Goal: Task Accomplishment & Management: Manage account settings

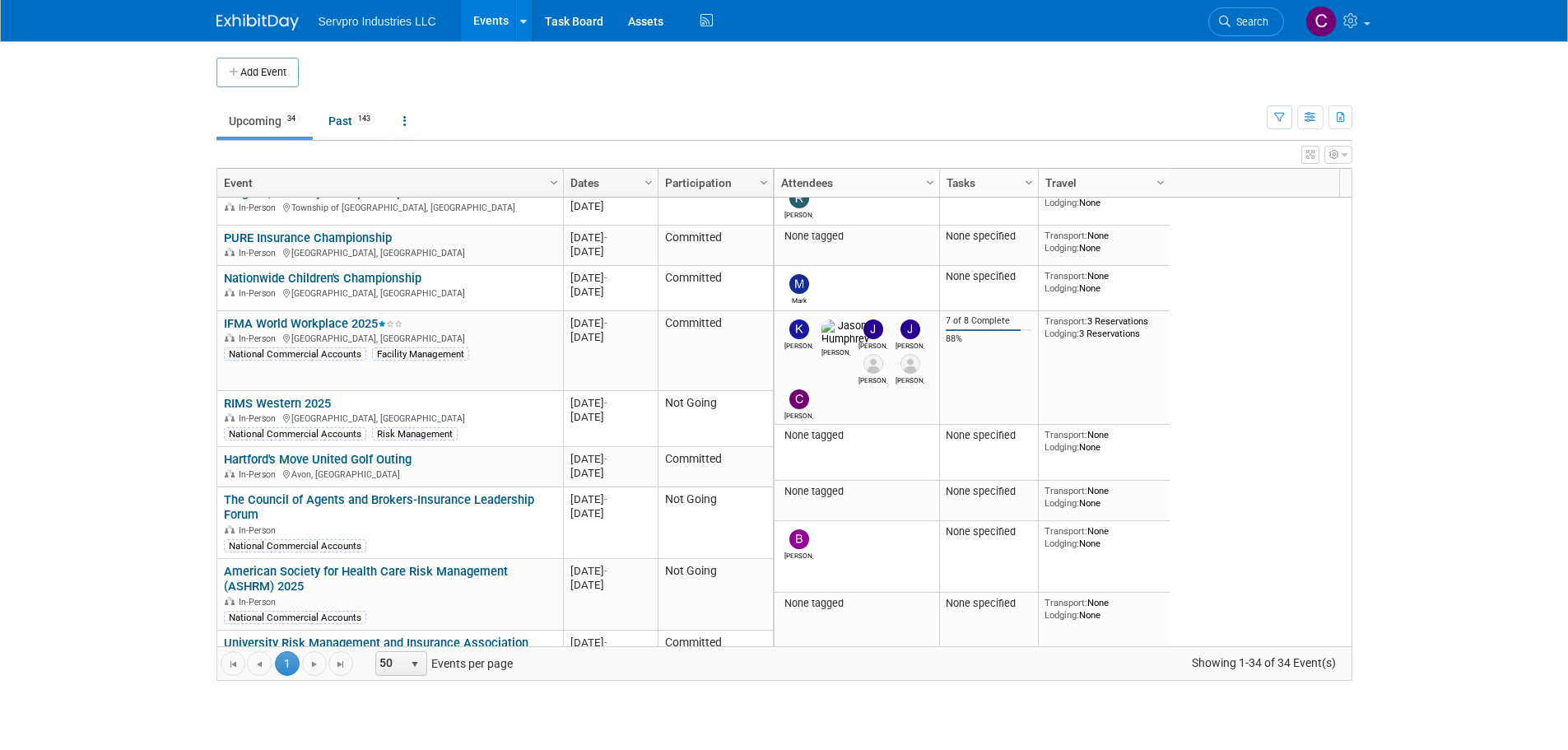
scroll to position [455, 0]
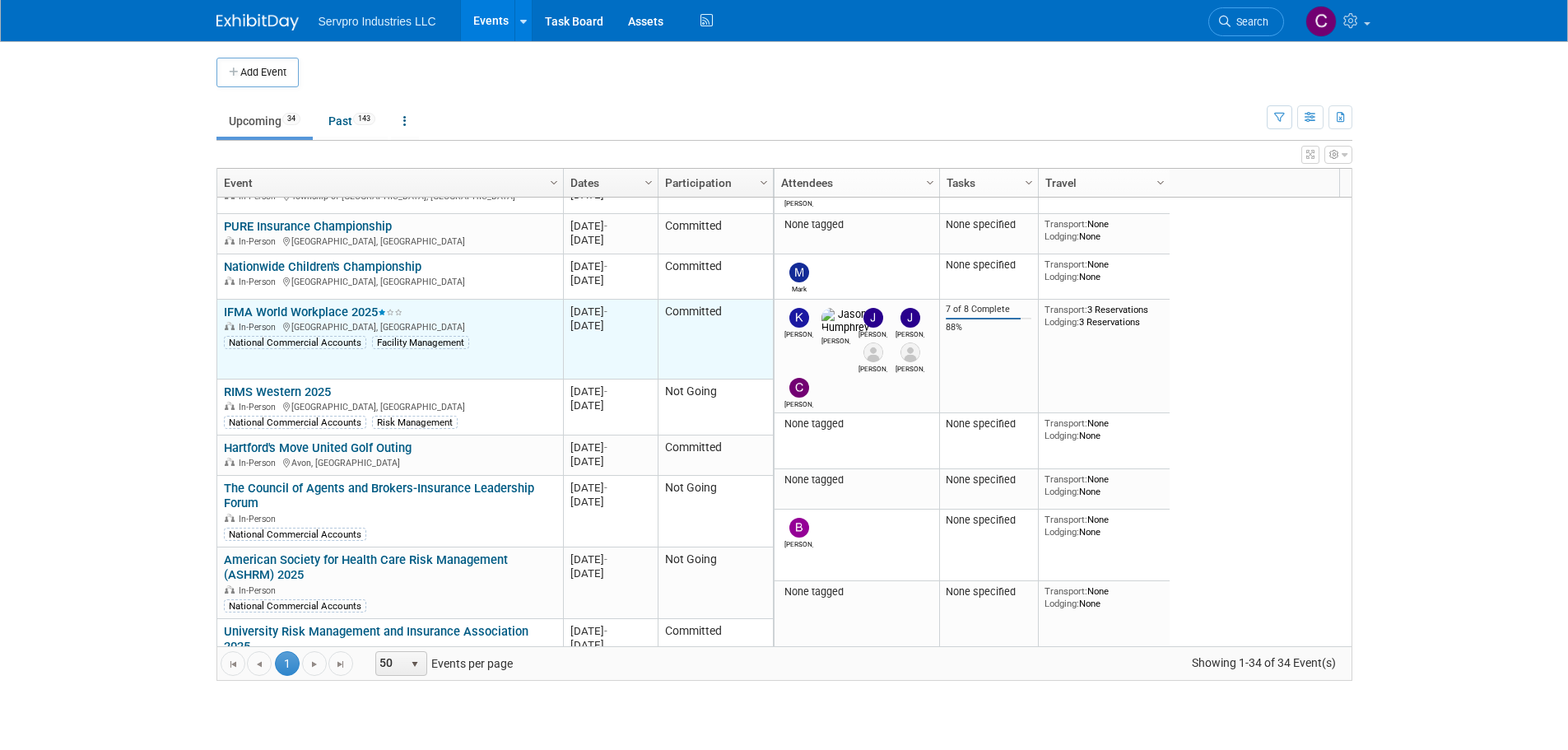
click at [334, 304] on link "IFMA World Workplace 2025" at bounding box center [313, 311] width 179 height 15
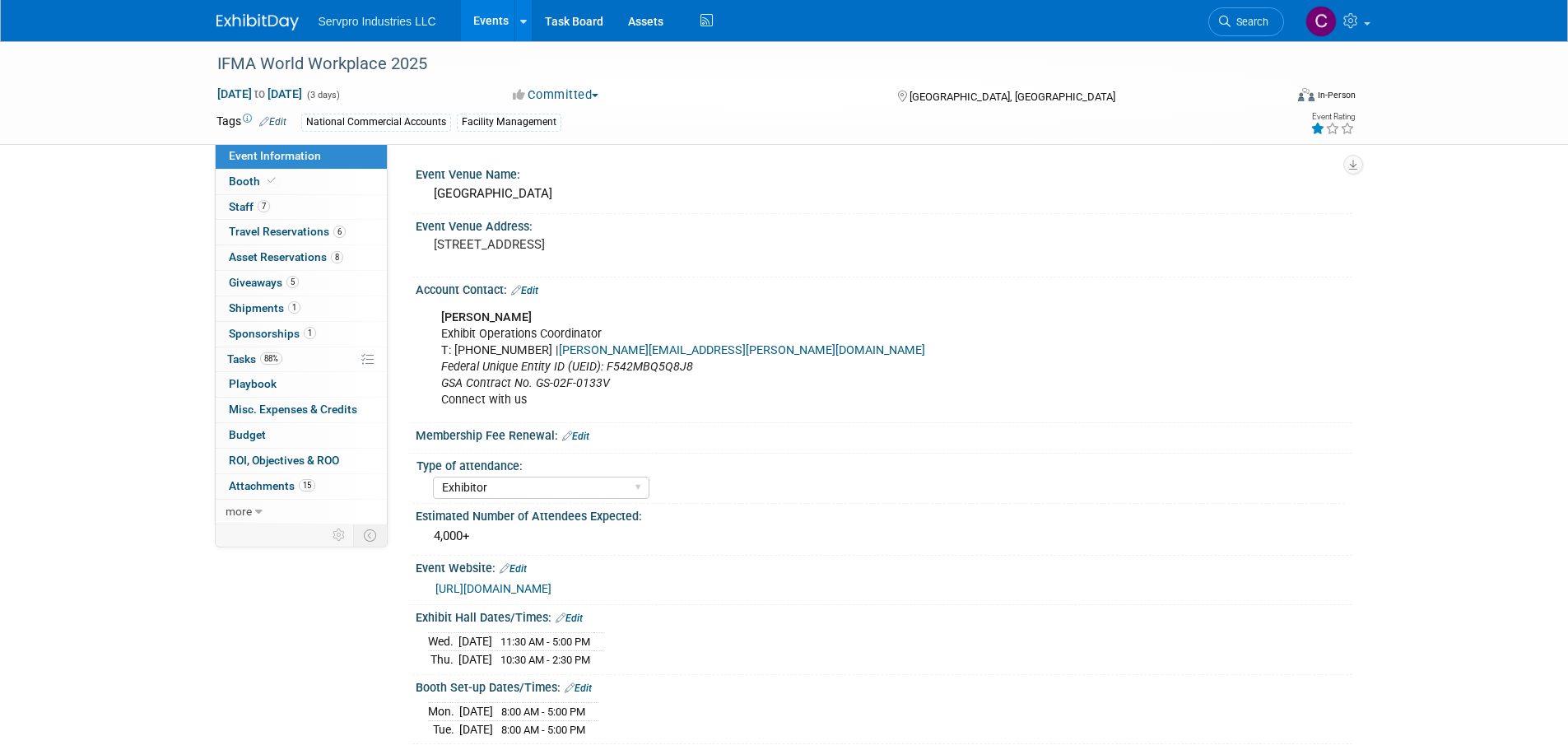
select select "Exhibitor"
select select "Linked In"
click at [232, 206] on span "Staff 7" at bounding box center [250, 206] width 41 height 13
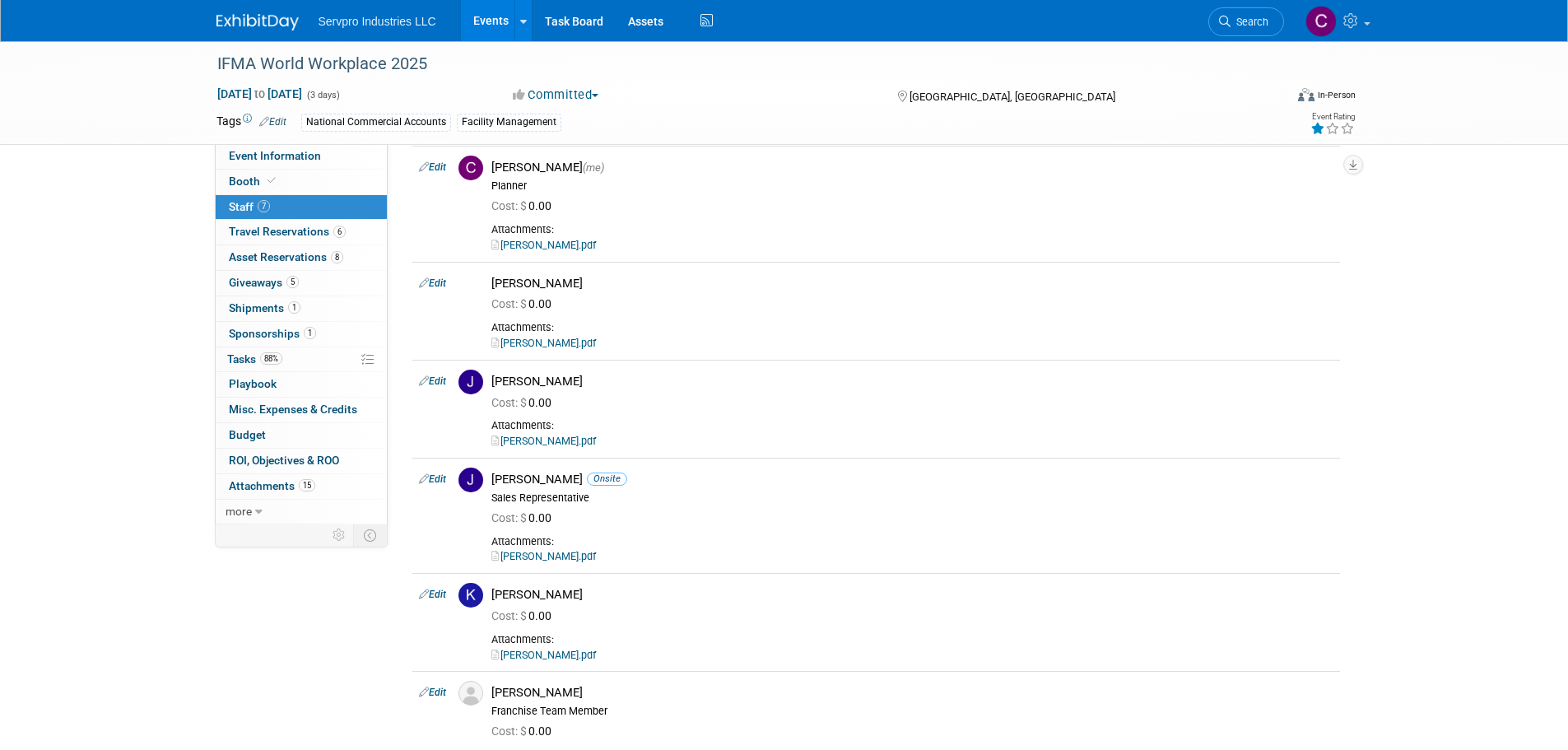
scroll to position [128, 0]
